Goal: Transaction & Acquisition: Book appointment/travel/reservation

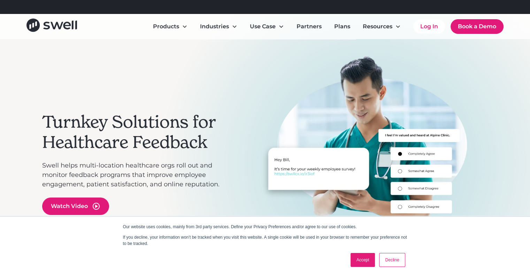
scroll to position [35, 0]
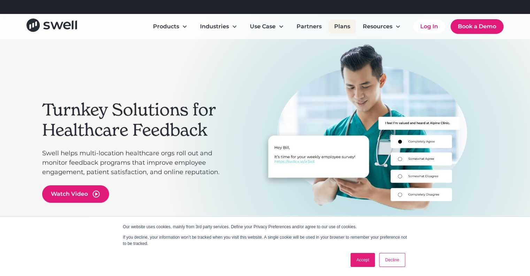
click at [340, 24] on link "Plans" at bounding box center [342, 27] width 27 height 14
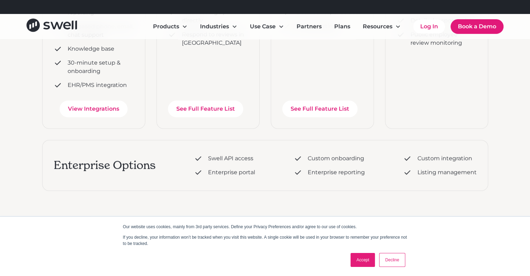
scroll to position [314, 0]
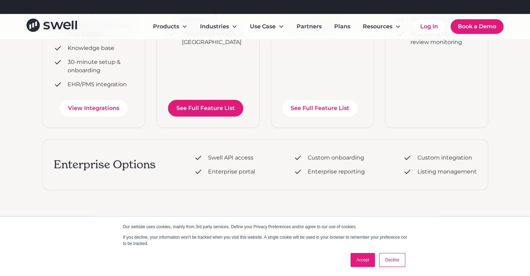
click at [209, 104] on link "See Full Feature List" at bounding box center [205, 108] width 75 height 17
click at [207, 107] on link "See Full Feature List" at bounding box center [205, 108] width 75 height 17
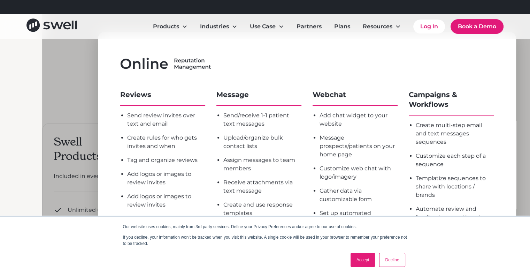
scroll to position [35, 0]
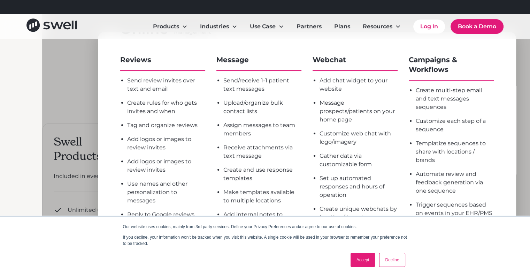
click at [394, 258] on link "Decline" at bounding box center [392, 260] width 26 height 14
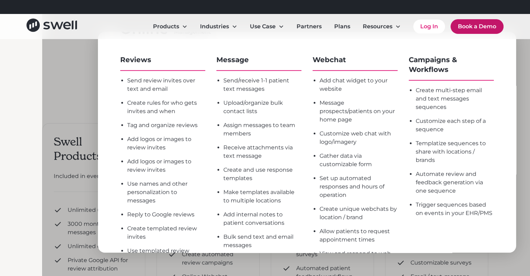
click at [487, 26] on link "Book a Demo" at bounding box center [477, 26] width 53 height 15
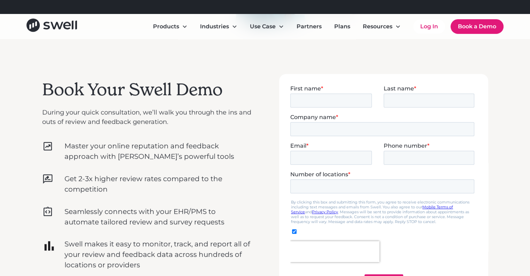
scroll to position [209, 0]
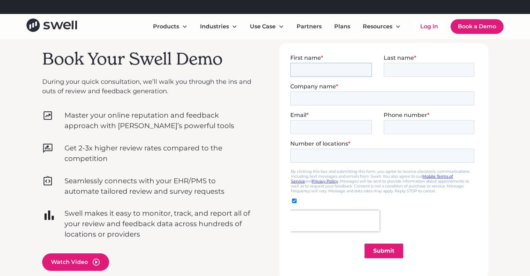
click at [336, 72] on input "First name *" at bounding box center [331, 69] width 82 height 14
type input "Heidi"
type input "Smith"
type input "heidi@karamortho.com"
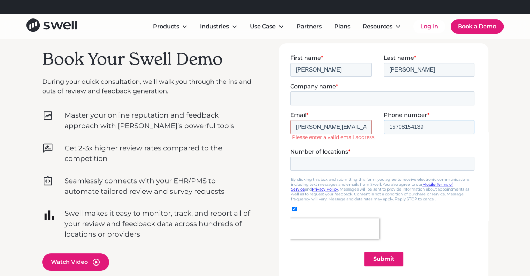
click at [430, 125] on input "15708154139" at bounding box center [428, 127] width 91 height 14
drag, startPoint x: 430, startPoint y: 125, endPoint x: 400, endPoint y: 128, distance: 30.1
click at [400, 128] on input "15708154139" at bounding box center [428, 127] width 91 height 14
type input "15703196651"
click at [361, 96] on input "Company name *" at bounding box center [382, 98] width 184 height 14
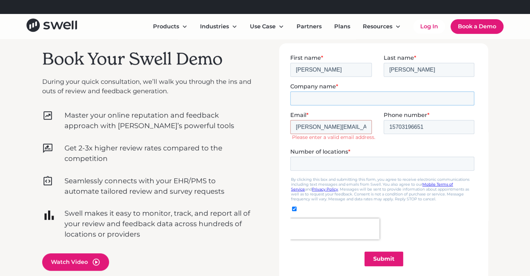
type input "Karam Orthodontics"
click at [344, 167] on input "Number of locations *" at bounding box center [382, 163] width 184 height 14
type input "5"
drag, startPoint x: 364, startPoint y: 124, endPoint x: 233, endPoint y: 106, distance: 132.0
click html "First name * Heidi Last name * Smith Company name * Karam Orthodontics Email * …"
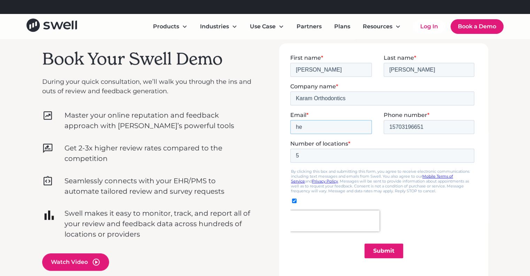
type input "h"
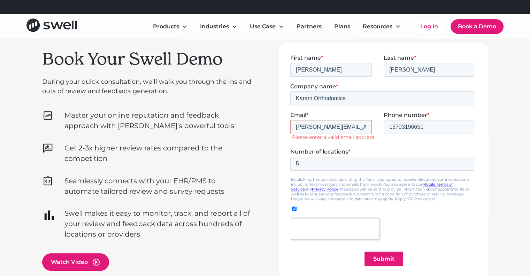
click at [381, 253] on input "Submit" at bounding box center [383, 258] width 39 height 15
drag, startPoint x: 358, startPoint y: 124, endPoint x: 163, endPoint y: 86, distance: 198.1
click html "First name * Heidi Last name * Smith Company name * Karam Orthodontics Email * …"
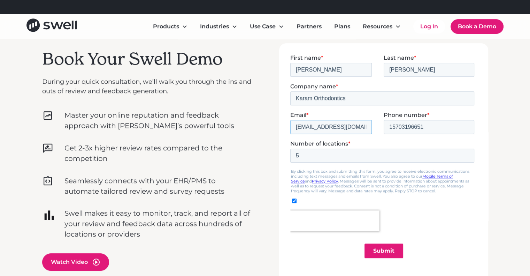
type input "heidismith53@gmail.com"
click at [388, 247] on input "Submit" at bounding box center [383, 250] width 39 height 15
